Goal: Task Accomplishment & Management: Manage account settings

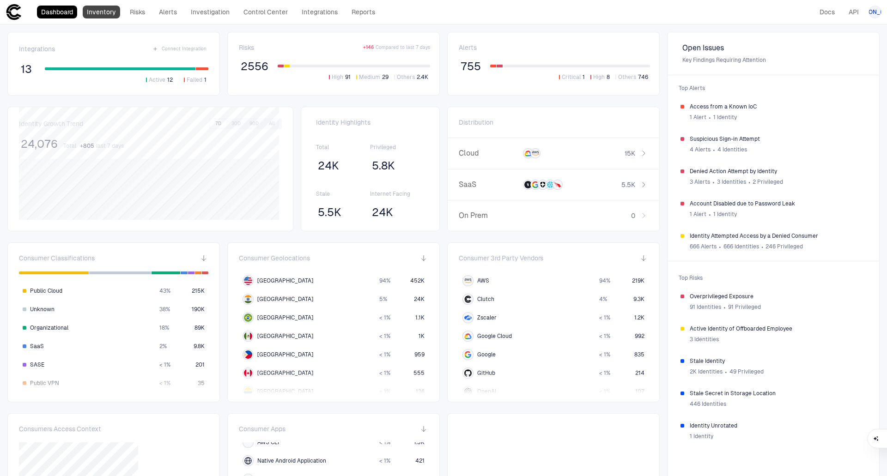
click at [102, 14] on link "Inventory" at bounding box center [101, 12] width 37 height 13
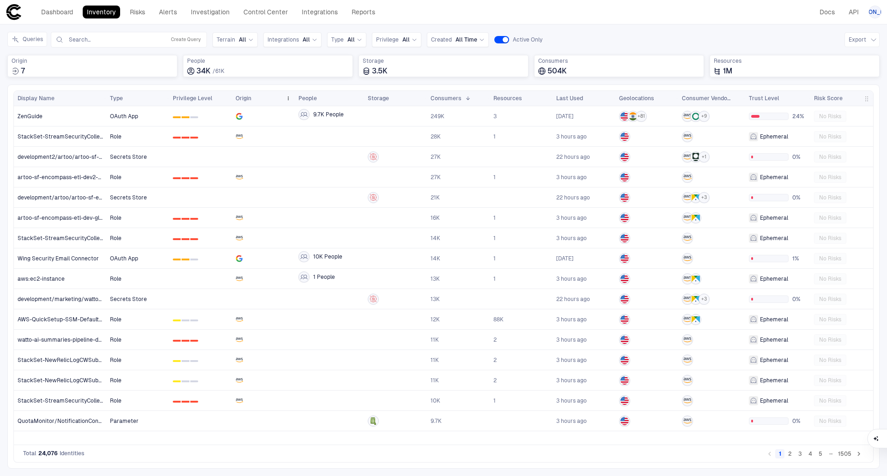
click at [248, 101] on span "Origin" at bounding box center [244, 98] width 16 height 7
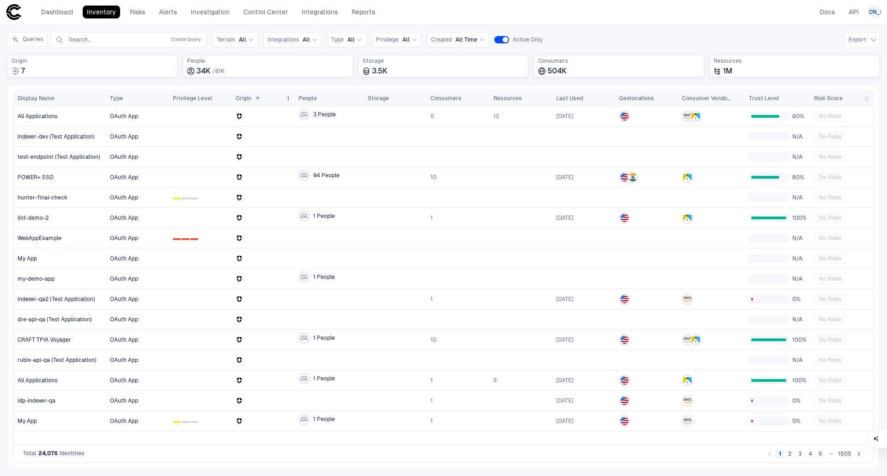
click at [249, 100] on span "Origin" at bounding box center [244, 98] width 16 height 7
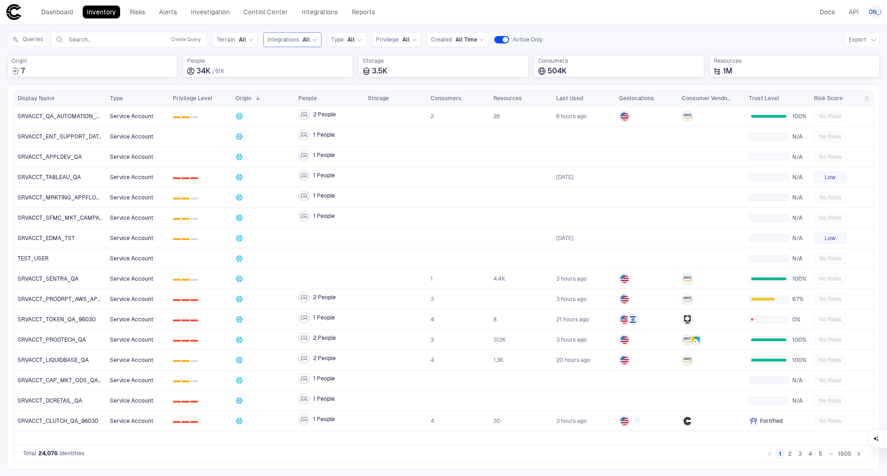
click at [292, 36] on span "Integrations" at bounding box center [282, 39] width 31 height 7
click at [303, 184] on span "Crowdstrike" at bounding box center [321, 182] width 76 height 7
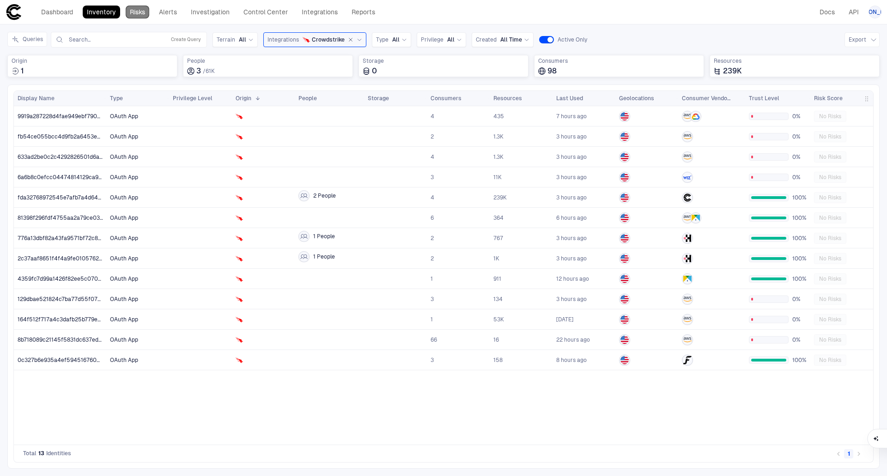
click at [133, 12] on link "Risks" at bounding box center [138, 12] width 24 height 13
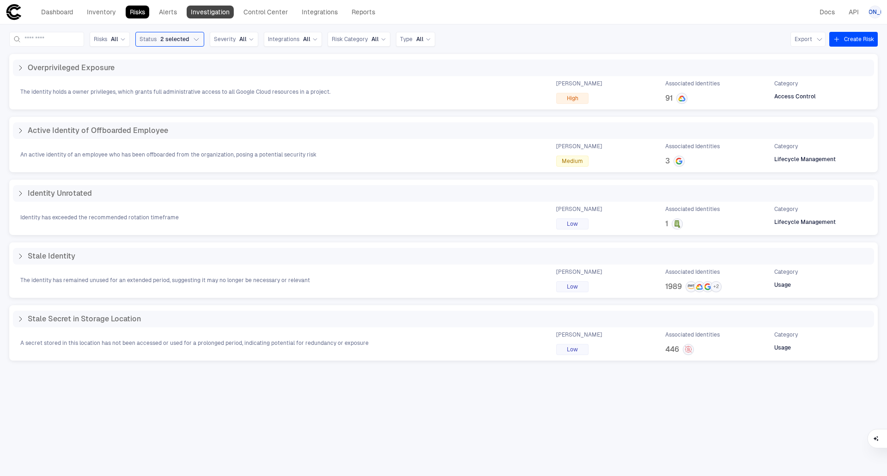
click at [215, 12] on link "Investigation" at bounding box center [210, 12] width 47 height 13
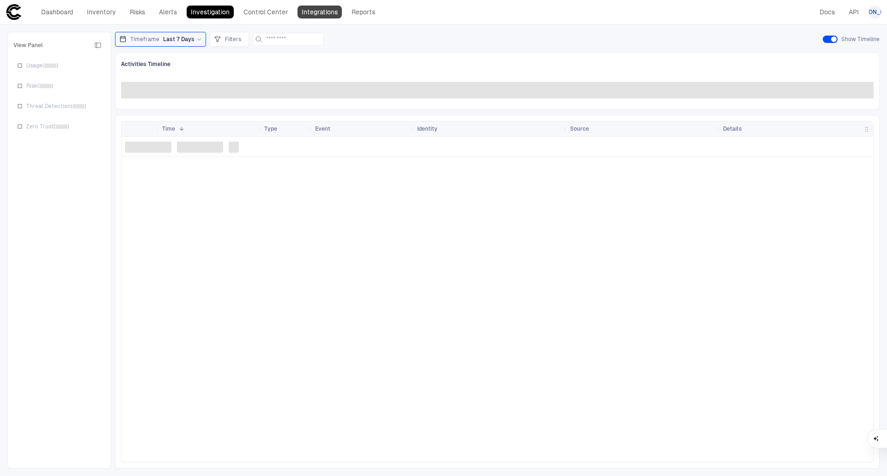
click at [310, 12] on link "Integrations" at bounding box center [319, 12] width 44 height 13
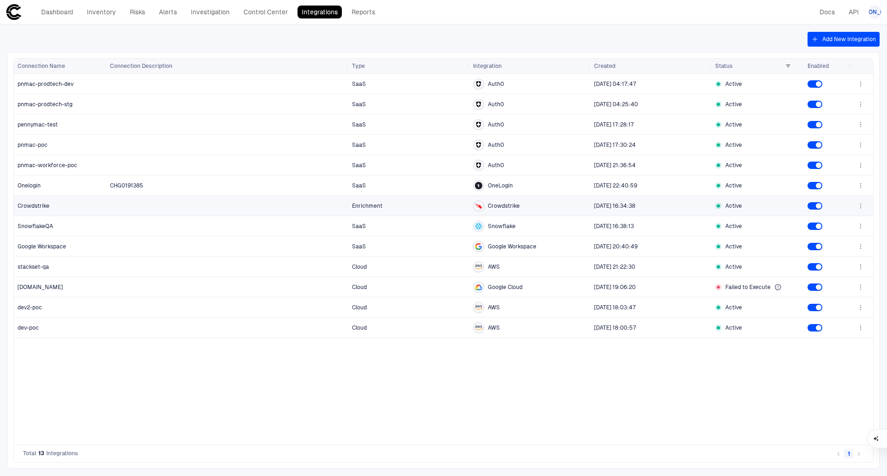
click at [244, 210] on div at bounding box center [227, 205] width 235 height 19
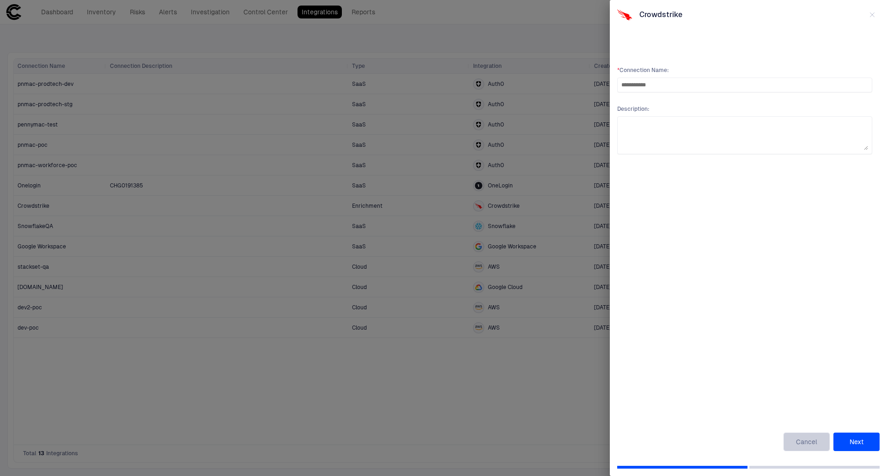
click at [819, 446] on button "Cancel" at bounding box center [806, 442] width 46 height 18
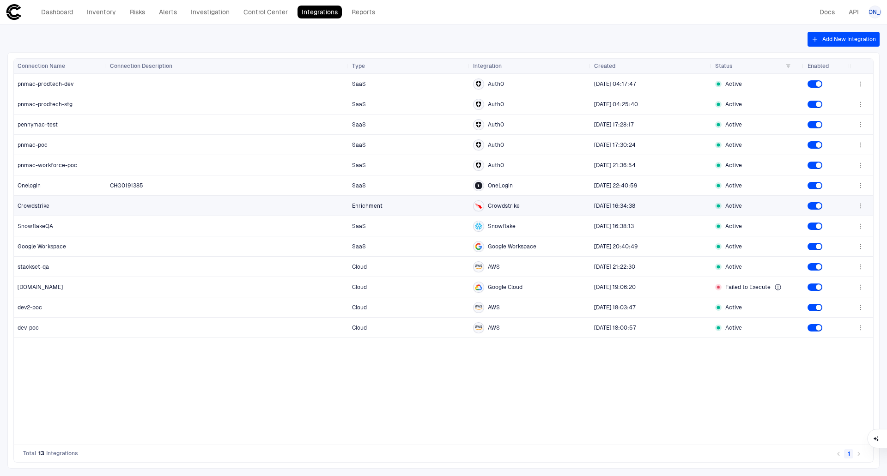
click at [860, 207] on icon "button" at bounding box center [860, 205] width 7 height 7
click at [821, 229] on li "Edit" at bounding box center [831, 226] width 62 height 15
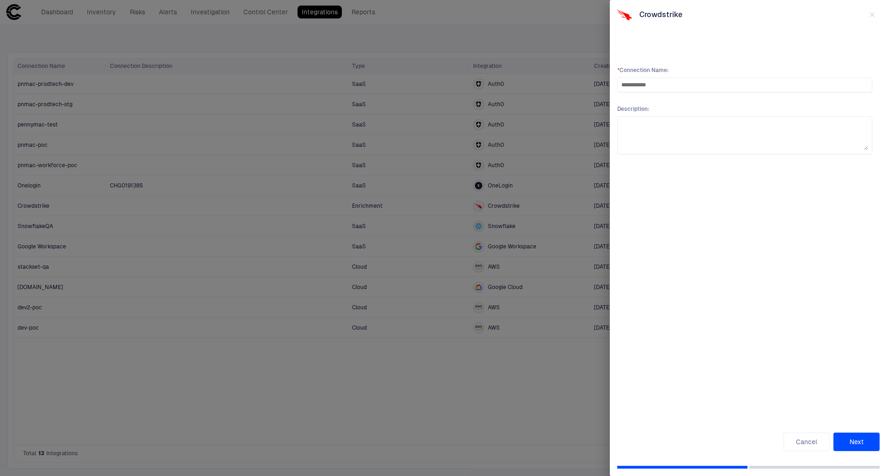
click at [861, 443] on button "Next" at bounding box center [856, 442] width 46 height 18
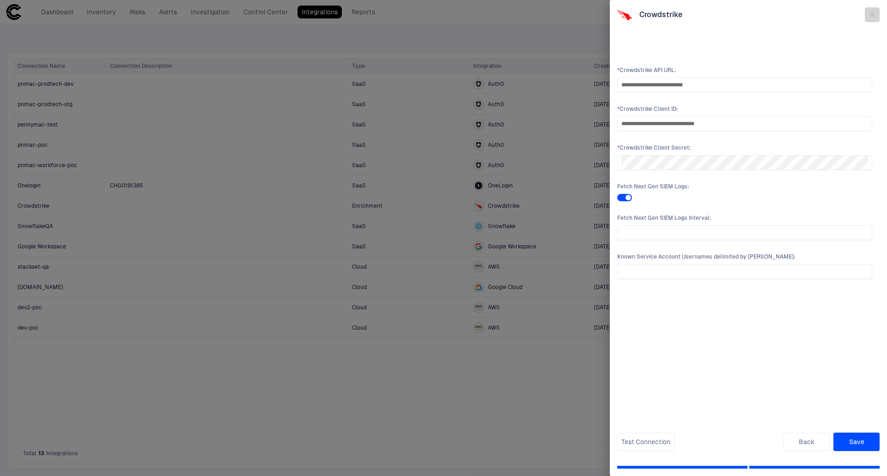
click at [868, 13] on button "button" at bounding box center [872, 14] width 15 height 15
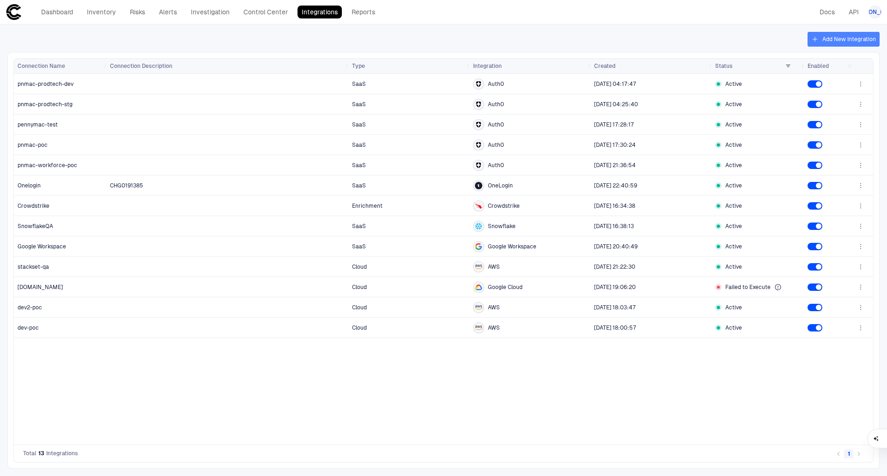
click at [834, 40] on button "Add New Integration" at bounding box center [843, 39] width 72 height 15
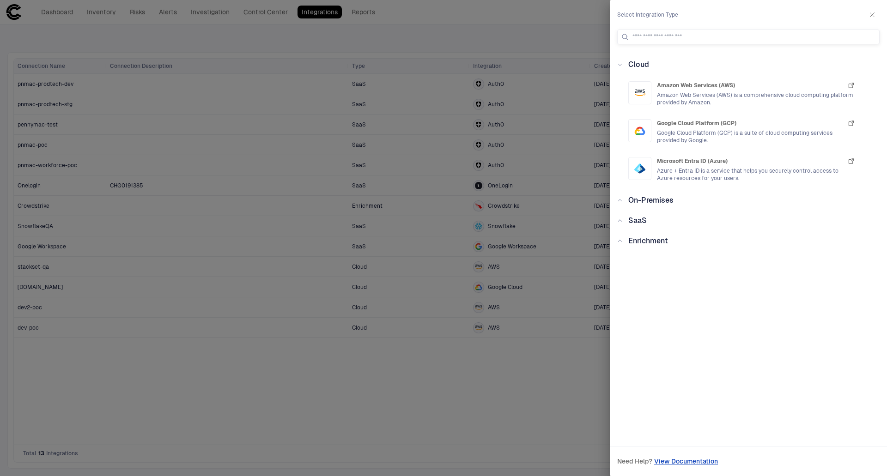
click at [623, 200] on div "On-Premises" at bounding box center [648, 200] width 51 height 11
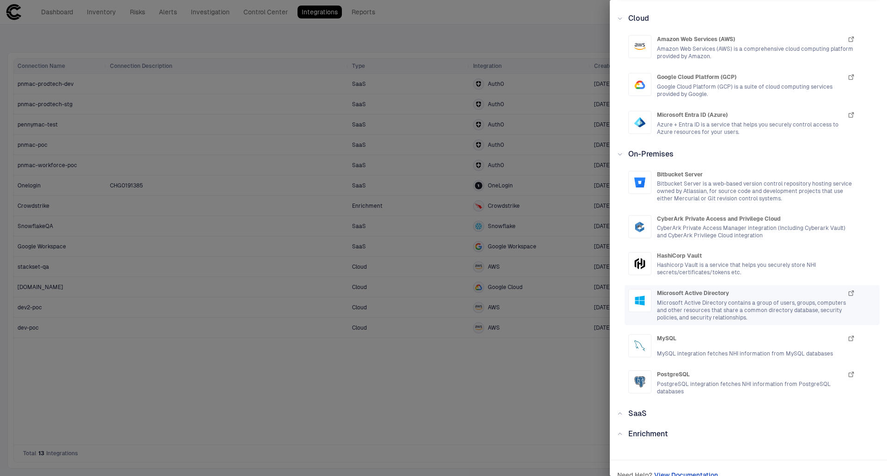
scroll to position [60, 0]
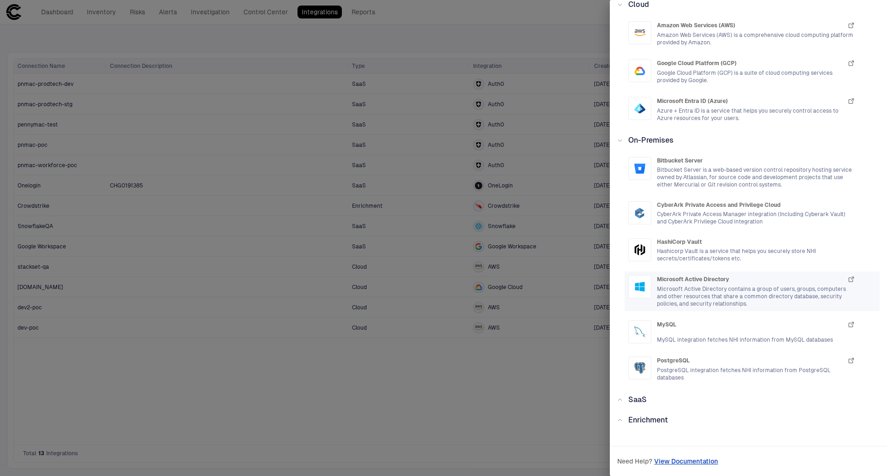
click at [690, 289] on span "Microsoft Active Directory contains a group of users, groups, computers and oth…" at bounding box center [756, 296] width 198 height 22
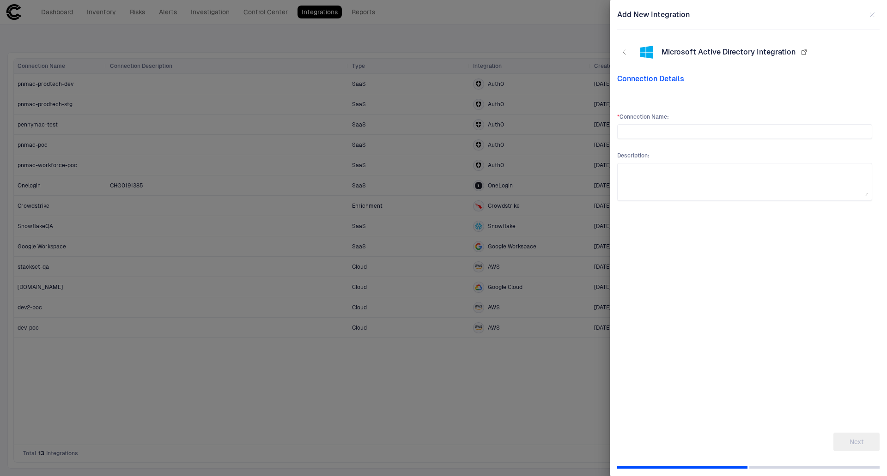
scroll to position [0, 0]
type input "****"
click at [855, 435] on button "Next" at bounding box center [856, 442] width 46 height 18
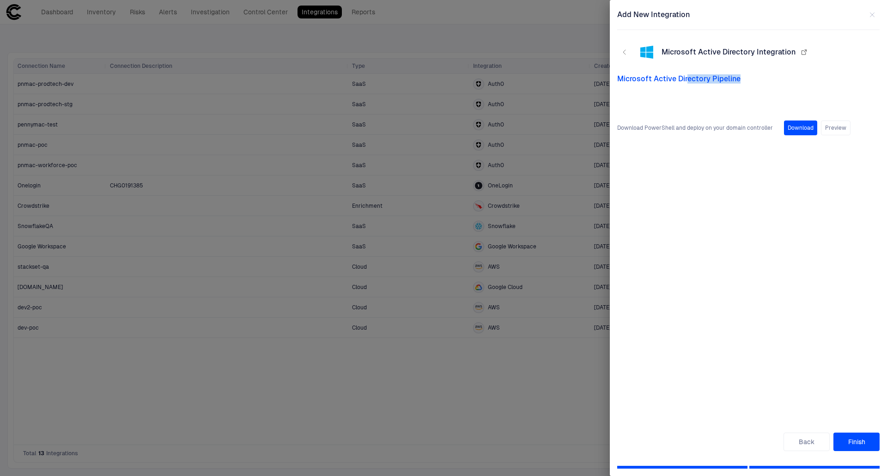
drag, startPoint x: 685, startPoint y: 76, endPoint x: 759, endPoint y: 79, distance: 73.9
click at [759, 79] on span "Microsoft Active Directory Pipeline" at bounding box center [748, 78] width 262 height 9
click at [758, 79] on span "Microsoft Active Directory Pipeline" at bounding box center [748, 78] width 262 height 9
click at [634, 83] on span "Microsoft Active Directory Pipeline" at bounding box center [748, 78] width 262 height 9
click at [624, 79] on span "Microsoft Active Directory Pipeline" at bounding box center [748, 78] width 262 height 9
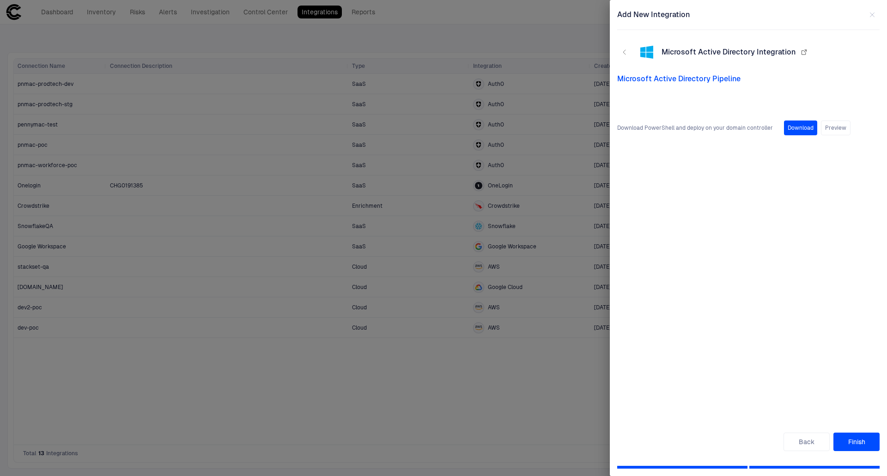
click at [682, 54] on span "Microsoft Active Directory Integration" at bounding box center [728, 52] width 134 height 9
click at [801, 50] on icon "button" at bounding box center [803, 51] width 7 height 7
click at [822, 440] on button "Back" at bounding box center [806, 442] width 46 height 18
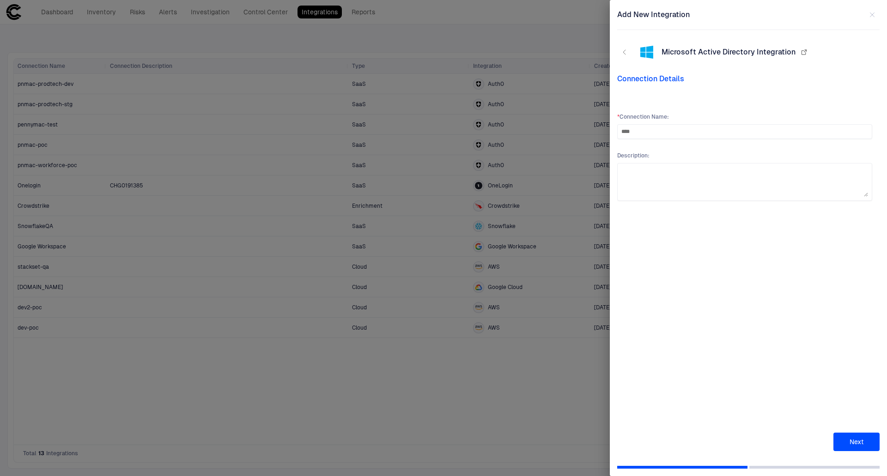
click at [489, 220] on div at bounding box center [443, 238] width 887 height 476
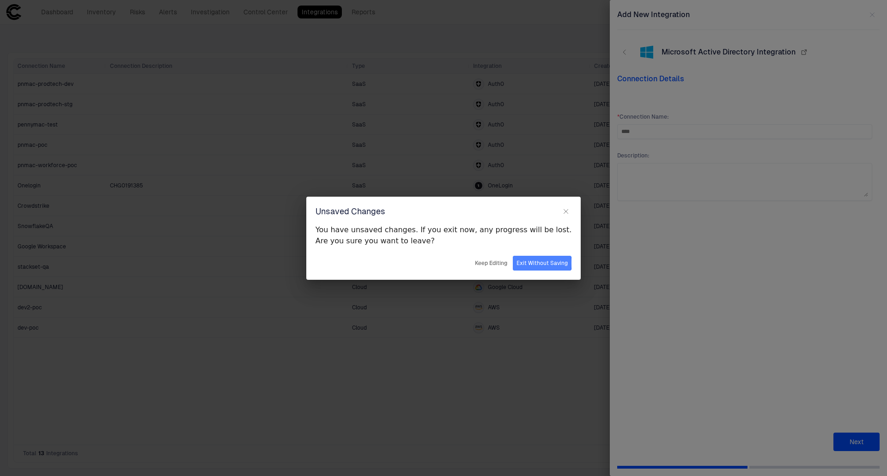
click at [513, 263] on button "Exit Without Saving" at bounding box center [542, 263] width 59 height 15
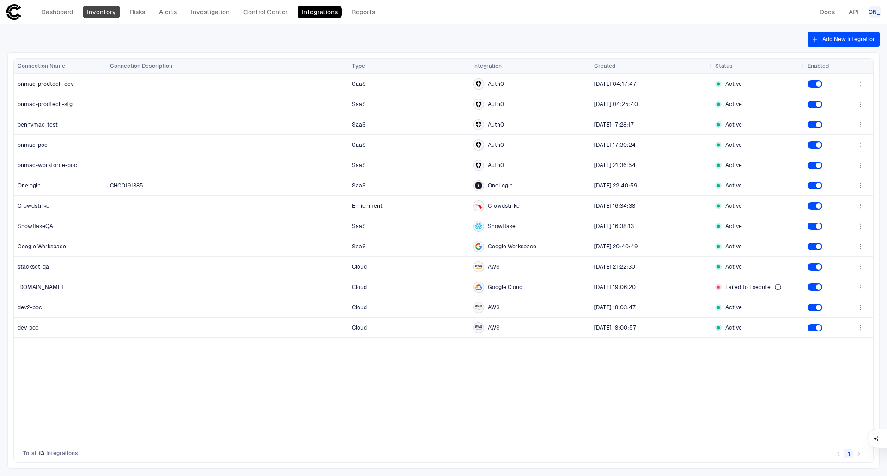
click at [113, 13] on link "Inventory" at bounding box center [101, 12] width 37 height 13
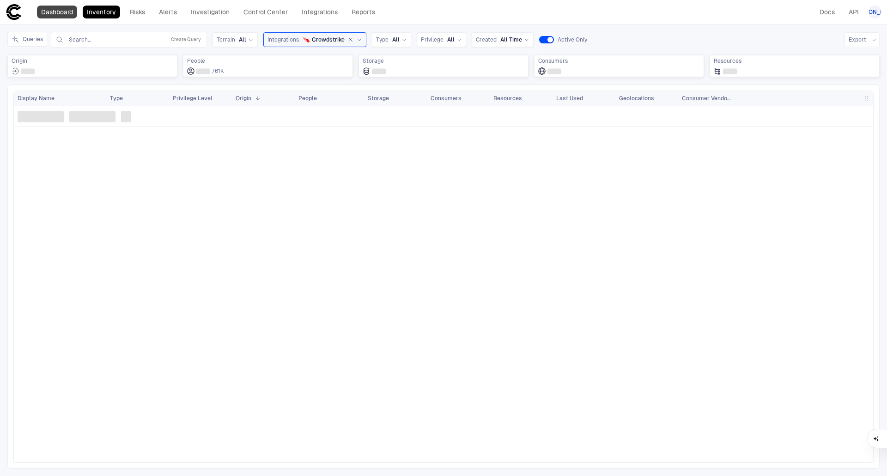
click at [54, 10] on link "Dashboard" at bounding box center [57, 12] width 40 height 13
